Goal: Task Accomplishment & Management: Use online tool/utility

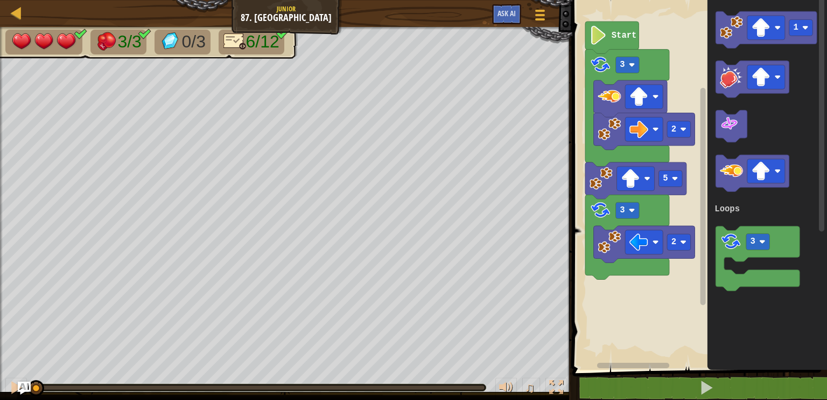
click at [590, 333] on rect "Blockly Workspace" at bounding box center [698, 182] width 258 height 375
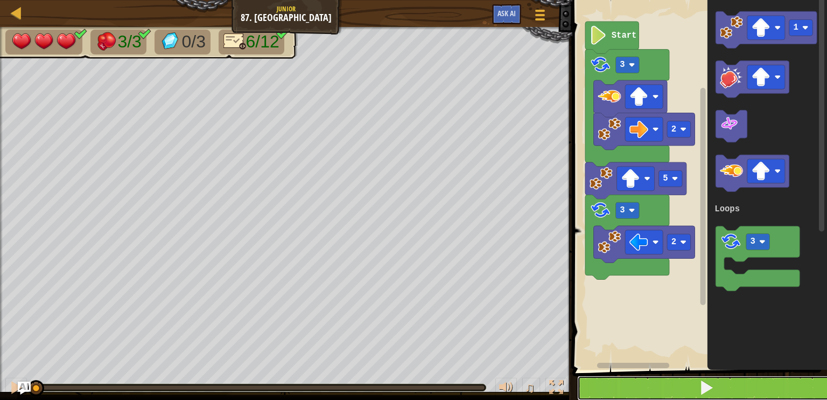
click at [645, 388] on button at bounding box center [706, 387] width 258 height 25
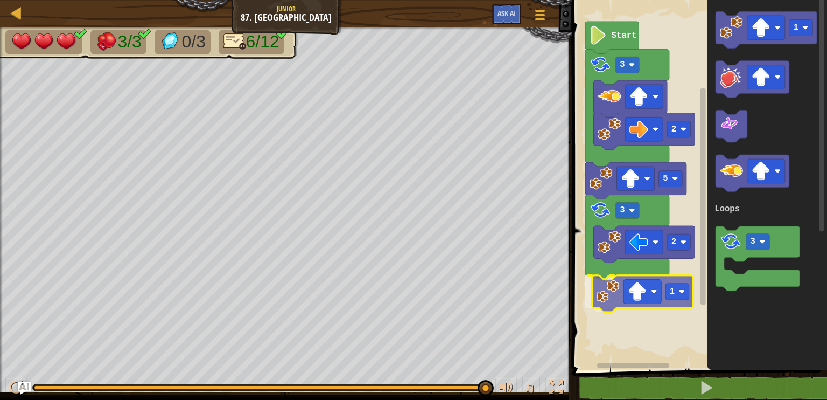
click at [600, 291] on div "Loops 2 2 3 1 5 3 Start 1 3 Loops 1" at bounding box center [698, 182] width 258 height 375
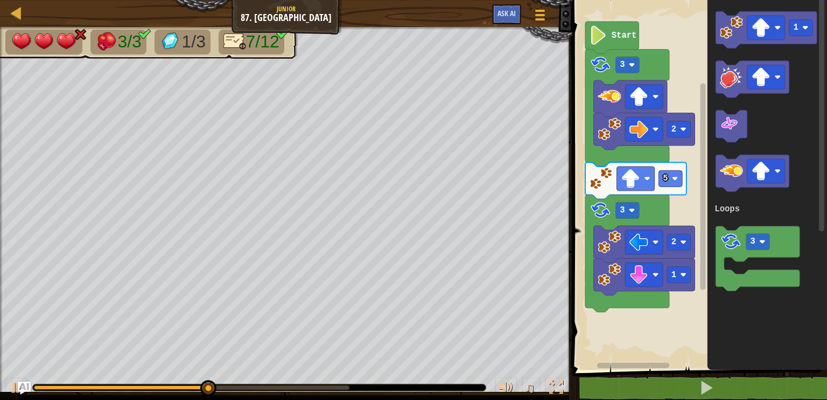
click at [645, 227] on div "Loops Start 2 3 5 3 2 1 1 3 Loops" at bounding box center [698, 182] width 258 height 375
click at [732, 40] on icon "Blockly Workspace" at bounding box center [766, 29] width 101 height 37
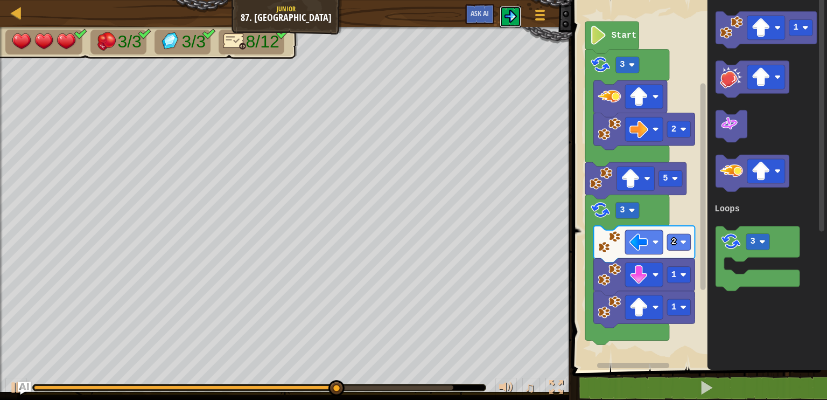
click at [512, 9] on button at bounding box center [511, 17] width 22 height 22
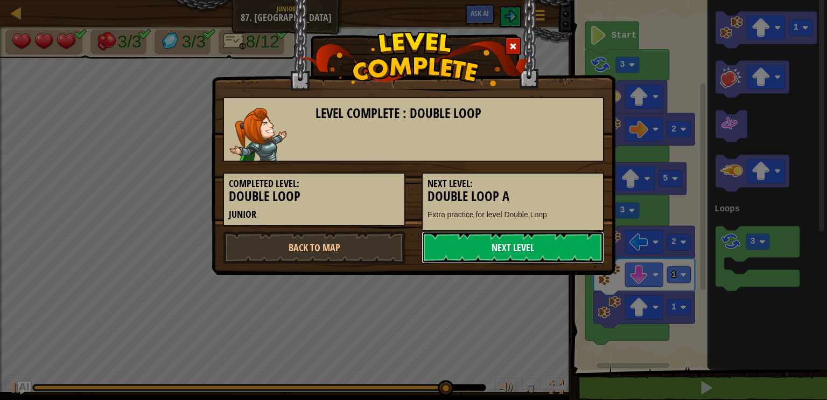
click at [483, 248] on link "Next Level" at bounding box center [513, 247] width 183 height 32
